Goal: Task Accomplishment & Management: Use online tool/utility

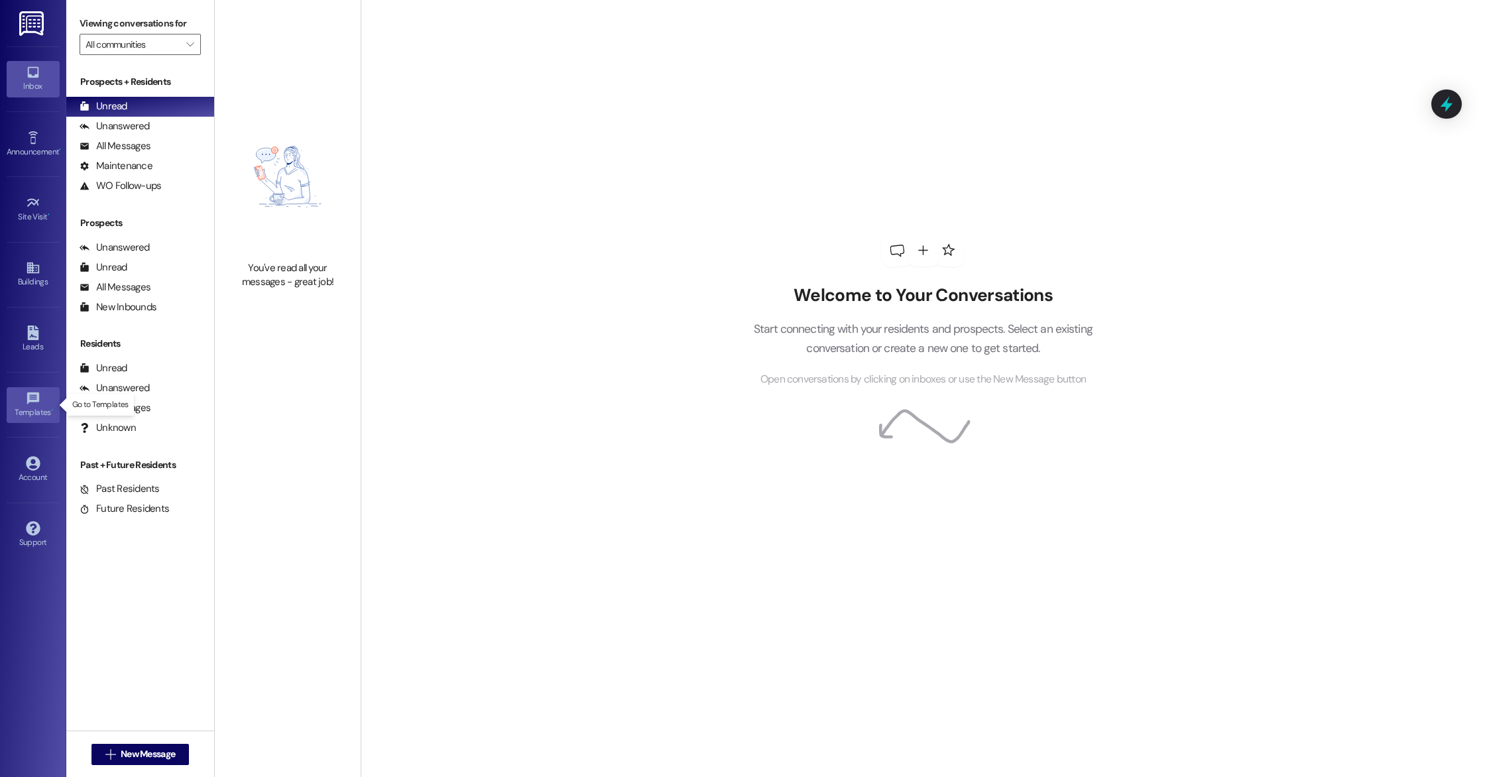
click at [41, 403] on link "Templates •" at bounding box center [33, 405] width 53 height 36
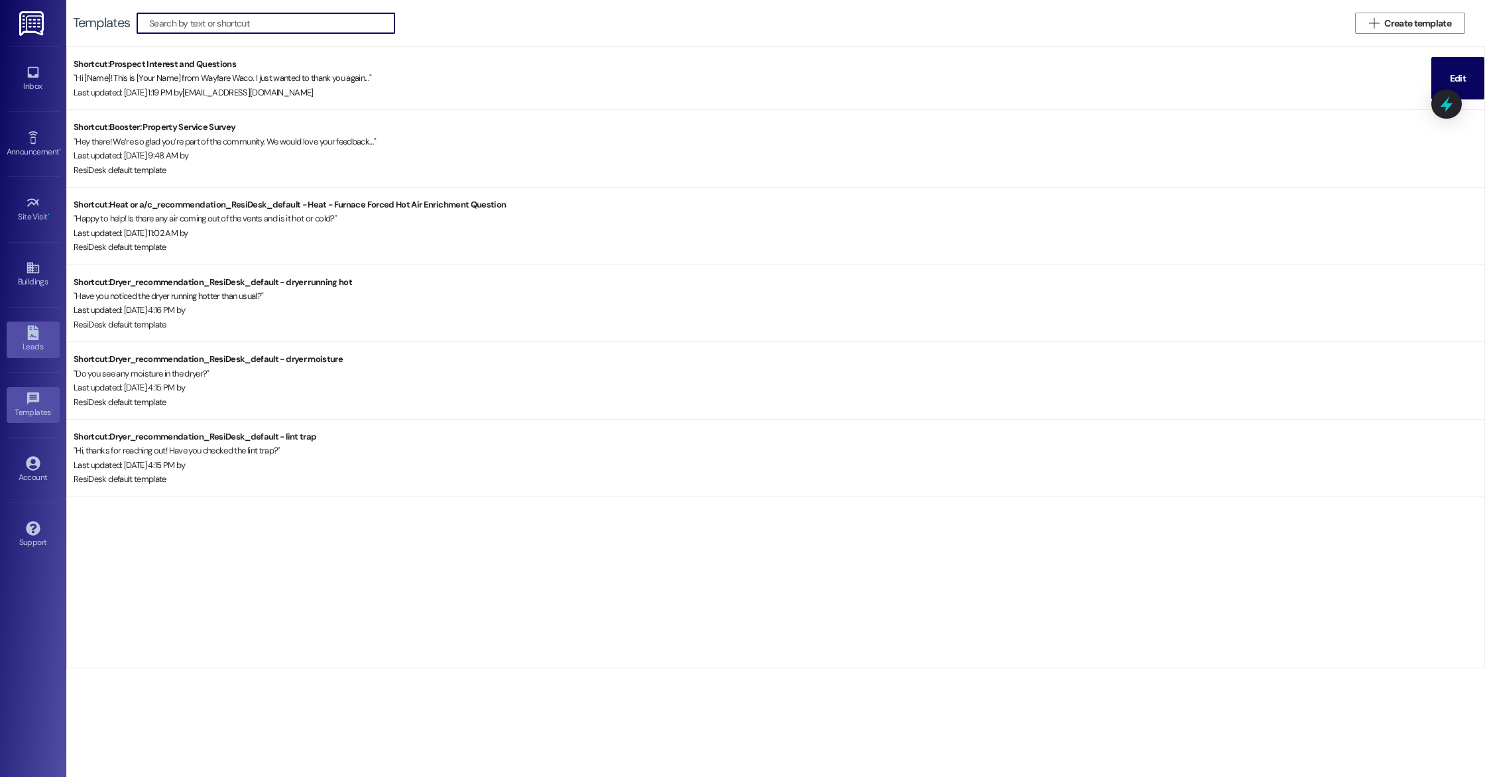
click at [31, 348] on div "Leads" at bounding box center [33, 346] width 66 height 13
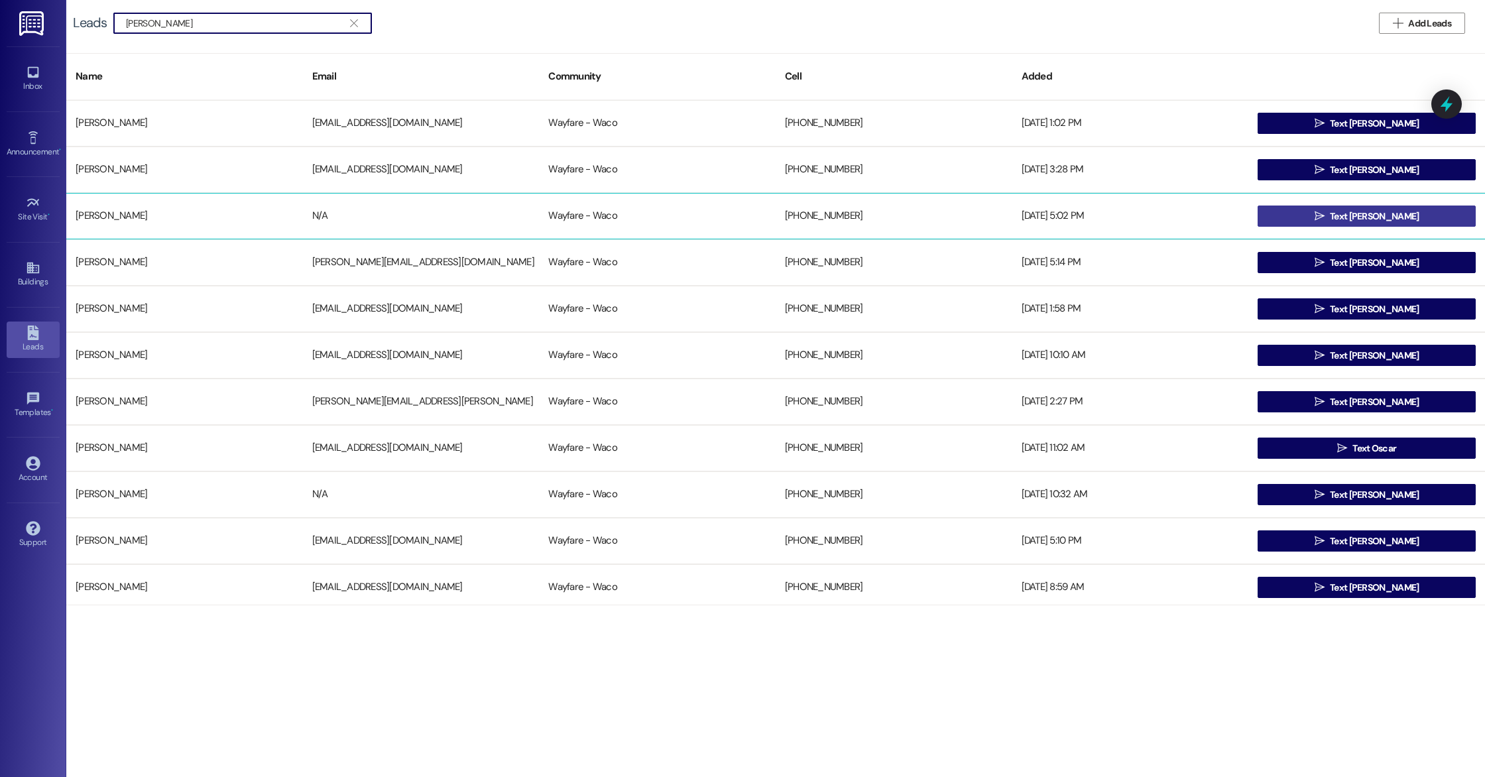
type input "gary"
click at [1352, 217] on span "Text Gary" at bounding box center [1374, 217] width 89 height 14
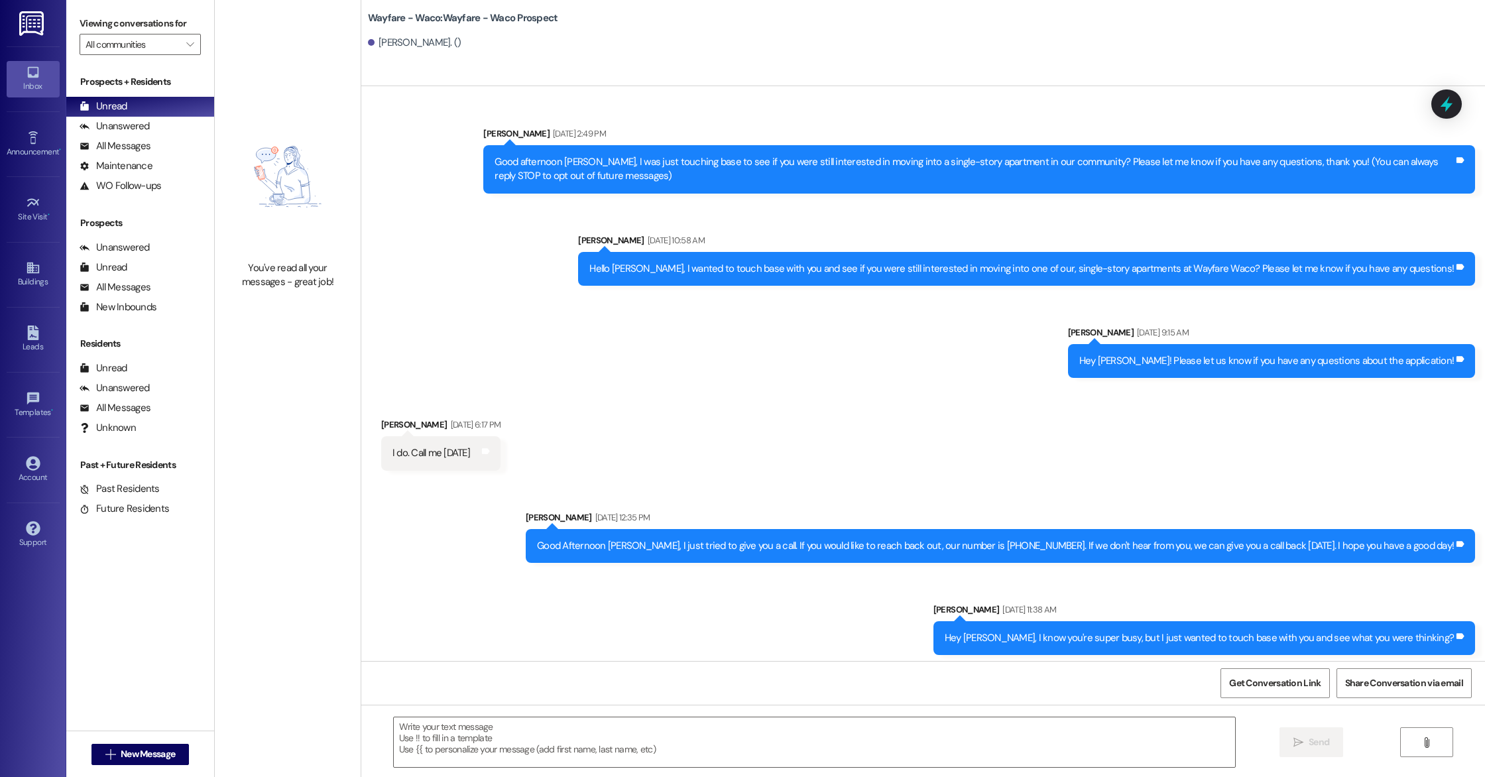
scroll to position [827, 0]
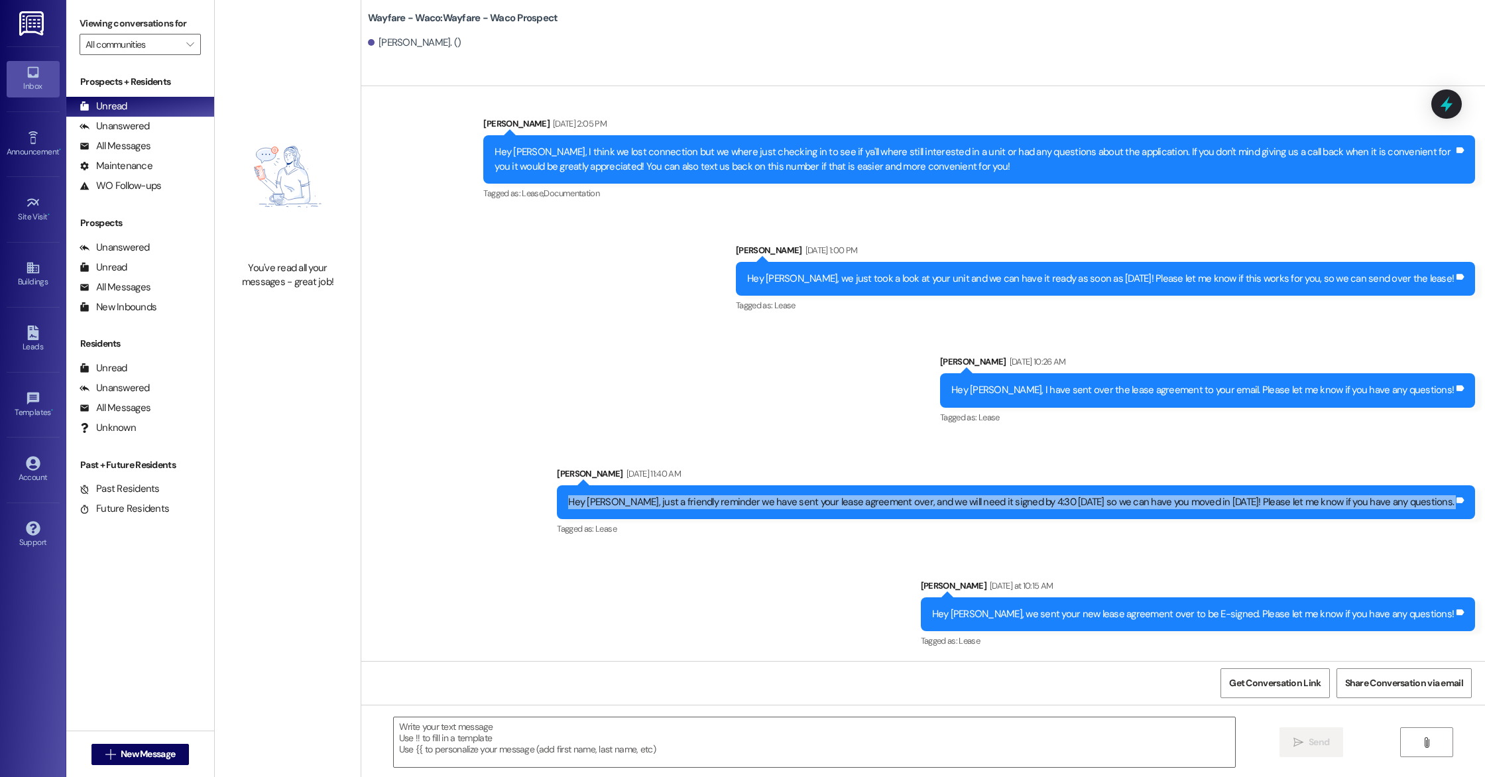
drag, startPoint x: 619, startPoint y: 504, endPoint x: 1464, endPoint y: 501, distance: 844.2
click at [1464, 501] on div "Hey Gary, just a friendly reminder we have sent your lease agreement over, and …" at bounding box center [1016, 502] width 918 height 34
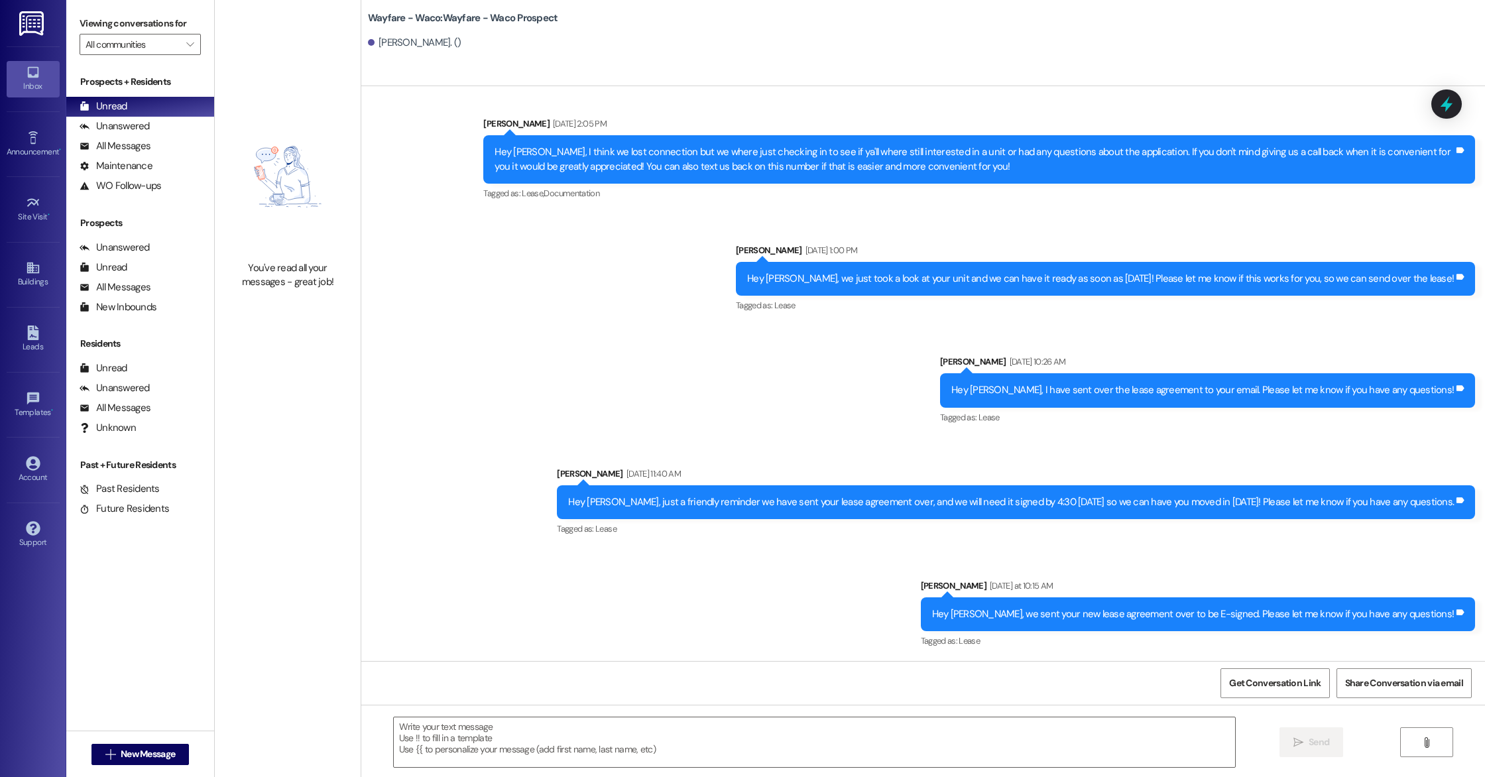
click at [896, 397] on div "Sent via SMS Lily Abbinanti Aug 06, 2025 at 12:35 PM Good Afternoon Gary, I jus…" at bounding box center [923, 157] width 1124 height 1007
click at [44, 334] on link "Leads" at bounding box center [33, 340] width 53 height 36
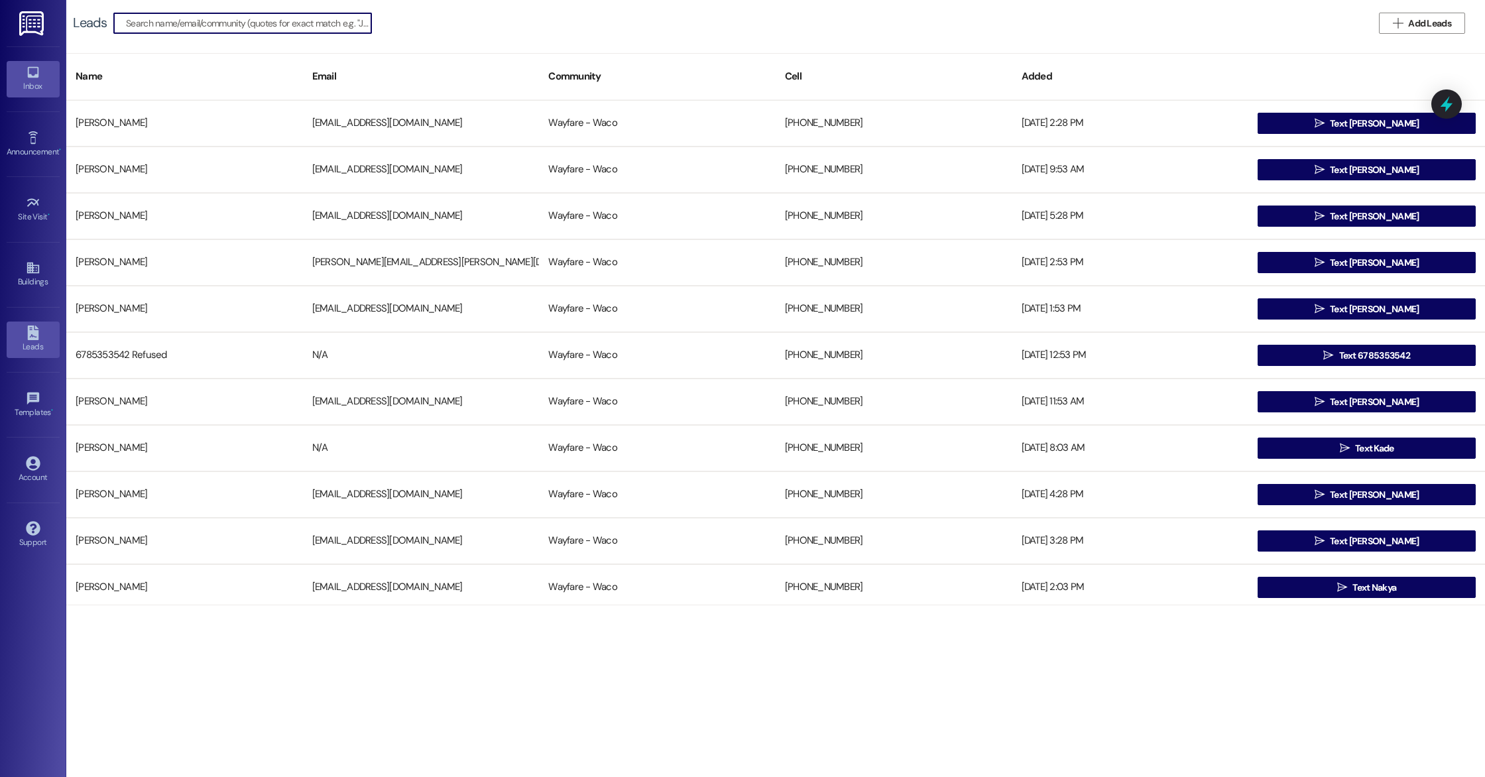
click at [28, 95] on link "Inbox" at bounding box center [33, 79] width 53 height 36
